Goal: Communication & Community: Answer question/provide support

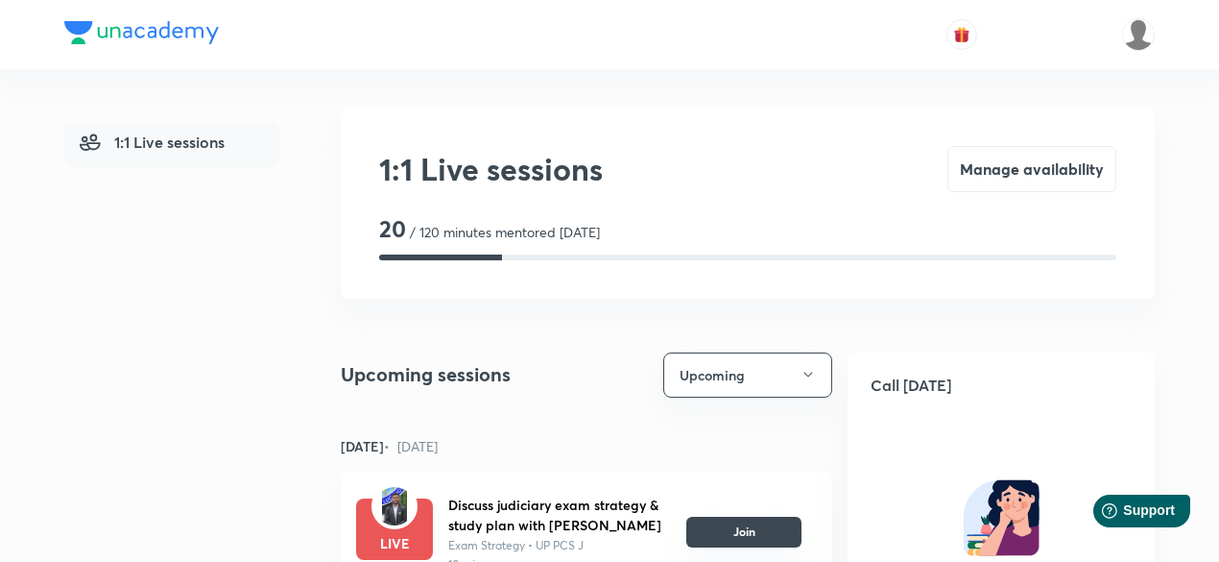
click at [751, 524] on button "Join" at bounding box center [743, 531] width 115 height 31
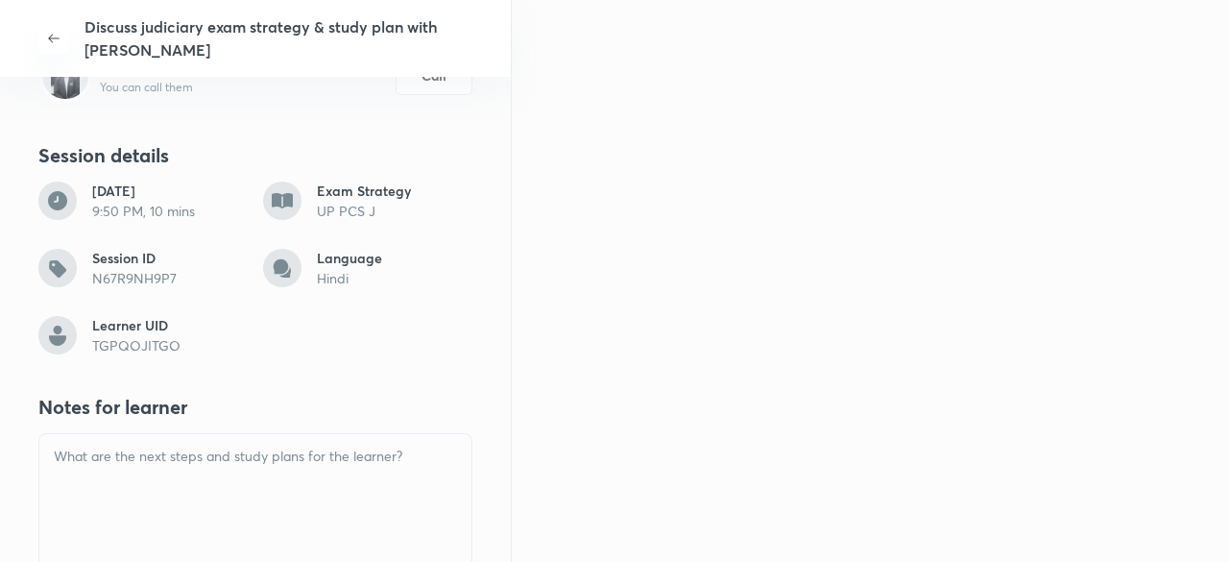
scroll to position [111, 0]
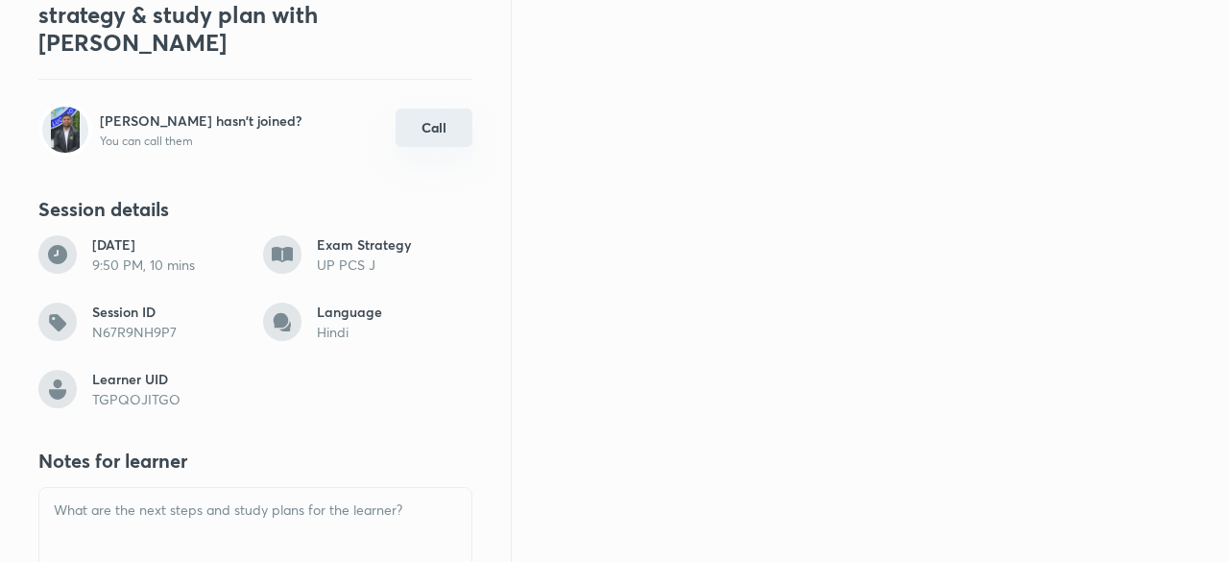
click at [415, 136] on button "Call" at bounding box center [433, 127] width 77 height 38
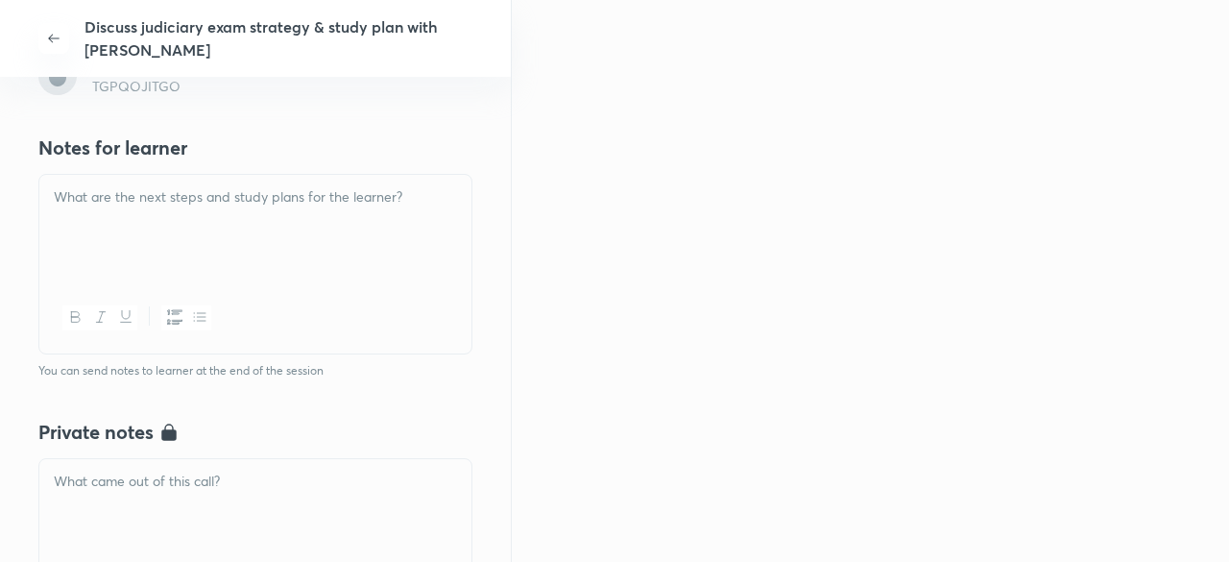
scroll to position [428, 0]
click at [194, 264] on div at bounding box center [255, 225] width 432 height 108
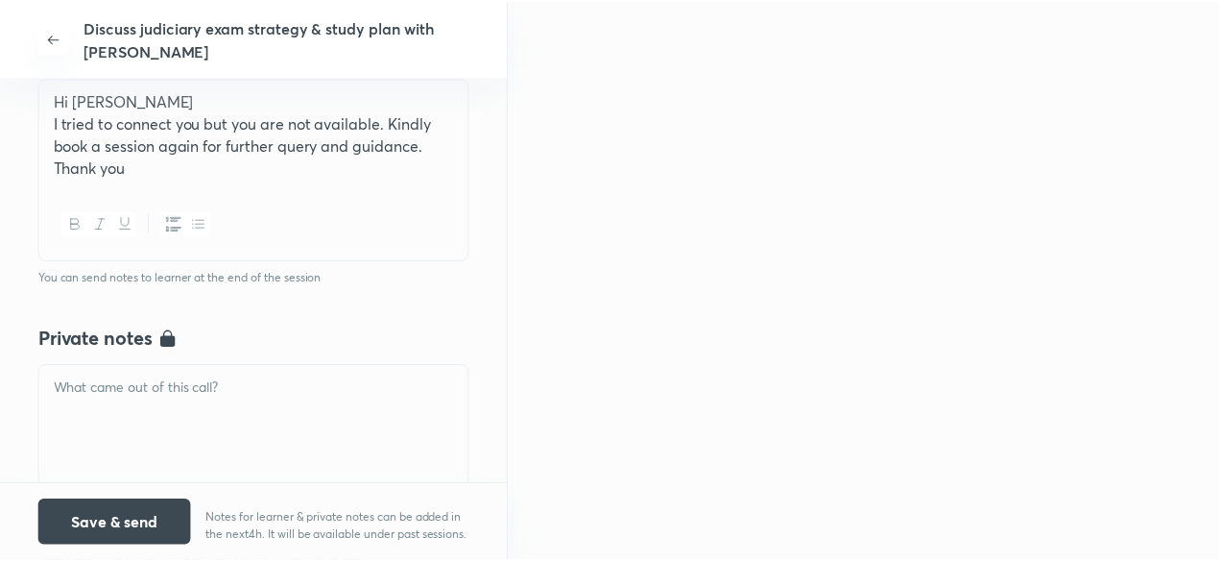
scroll to position [336, 0]
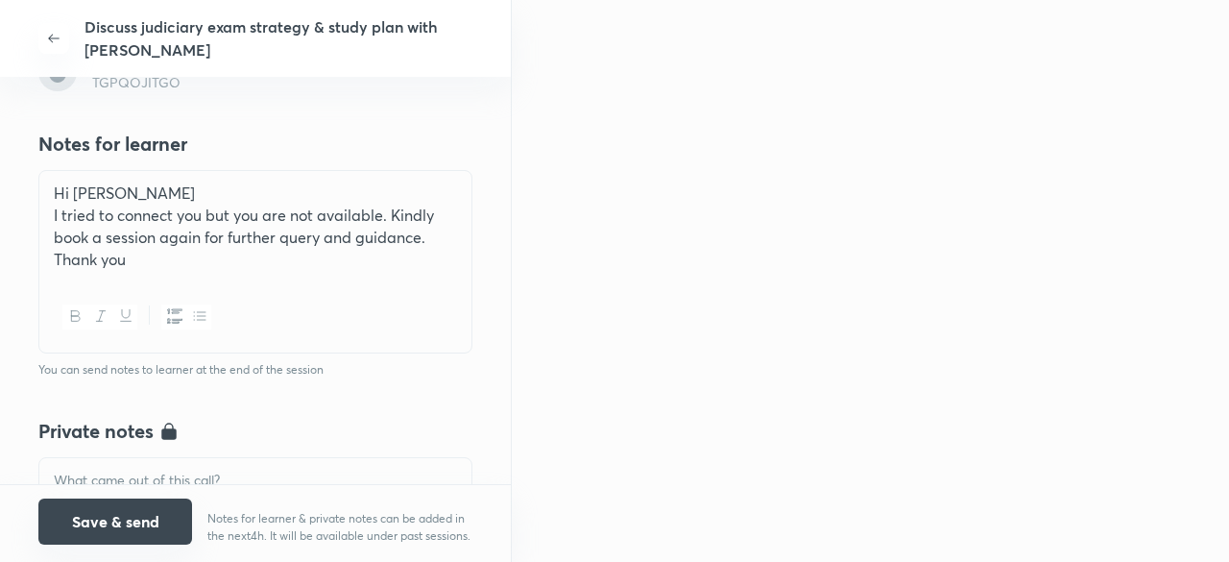
click at [150, 498] on button "Save & send" at bounding box center [115, 521] width 154 height 46
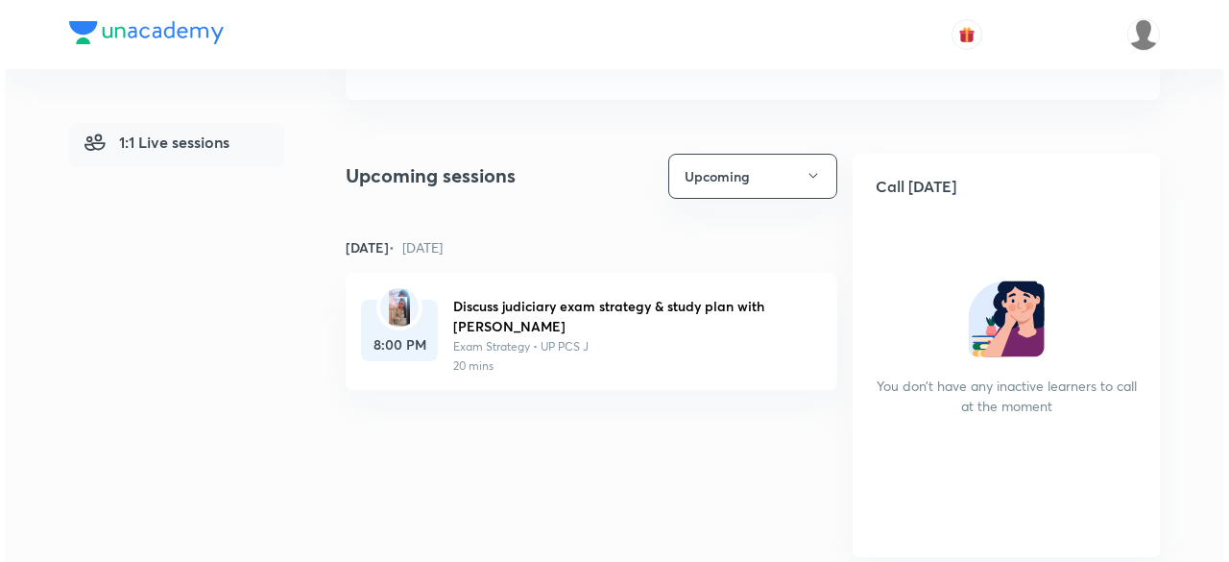
scroll to position [230, 0]
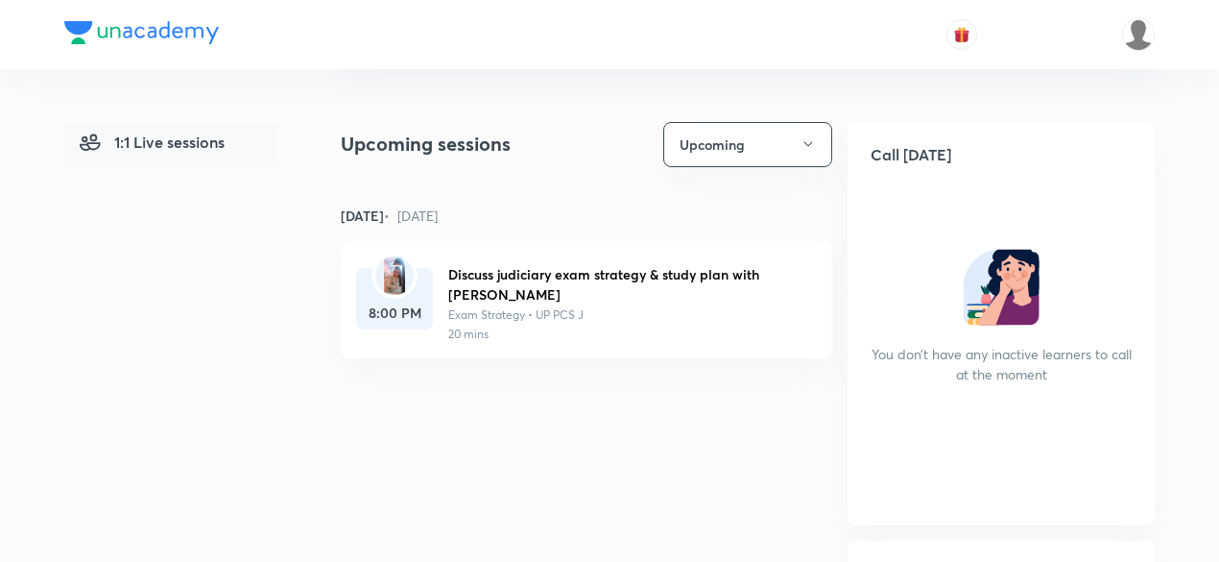
click at [388, 274] on img at bounding box center [395, 275] width 22 height 38
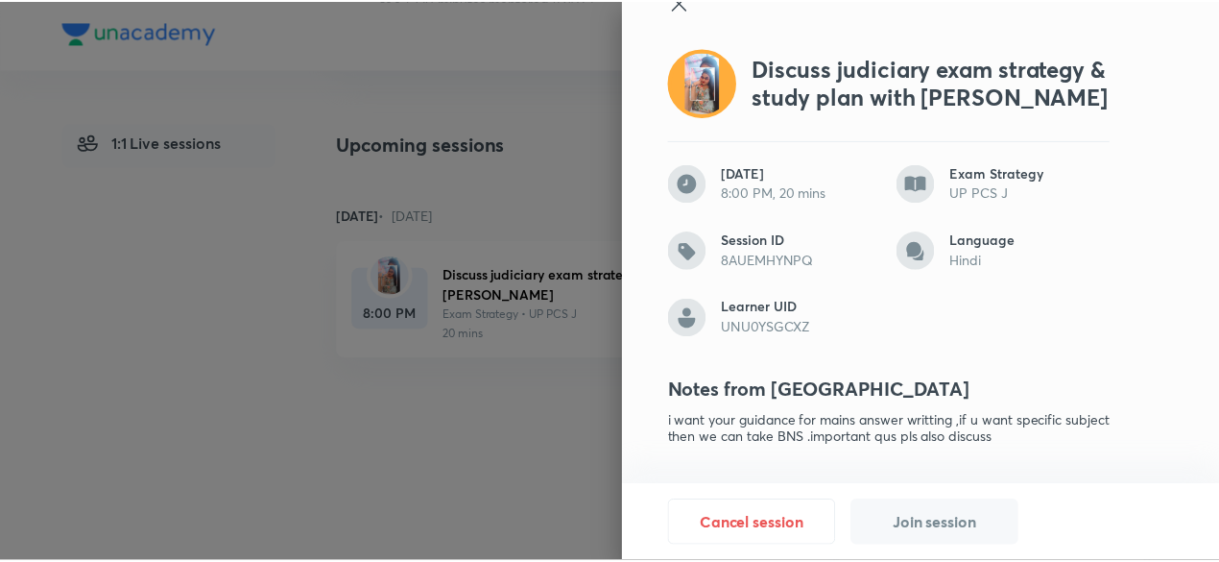
scroll to position [0, 0]
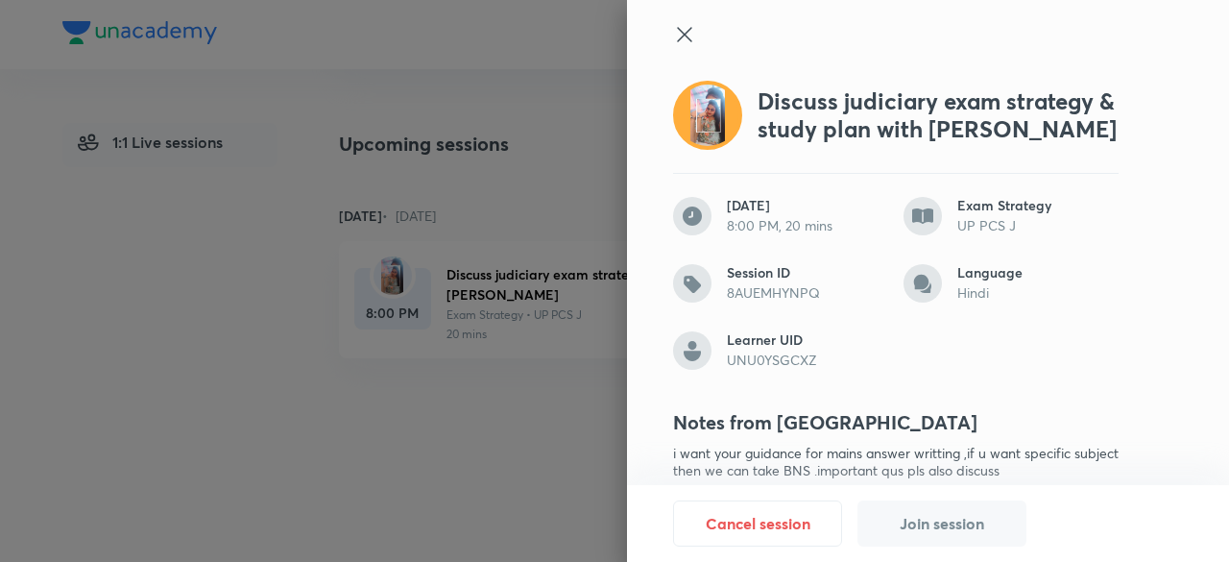
click at [673, 34] on icon at bounding box center [684, 34] width 23 height 23
